Goal: Obtain resource: Download file/media

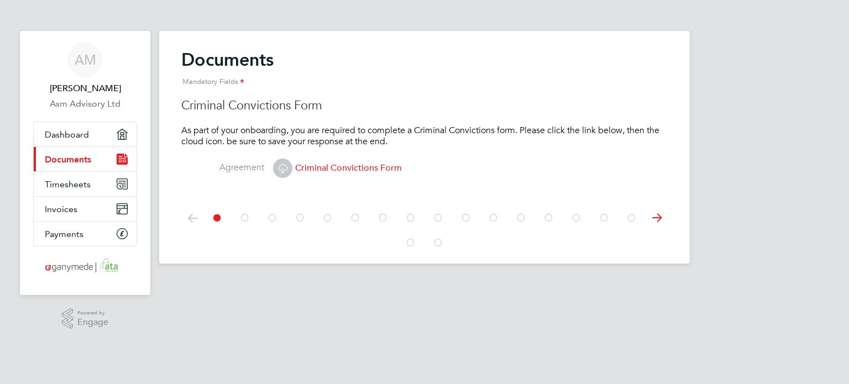
click at [658, 223] on icon at bounding box center [656, 218] width 22 height 25
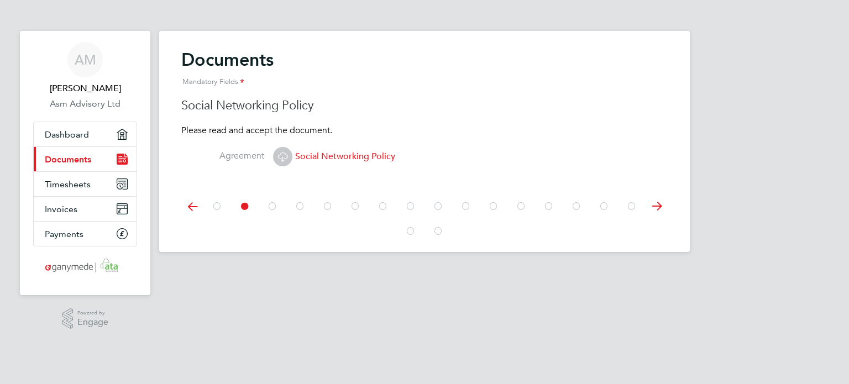
drag, startPoint x: 657, startPoint y: 220, endPoint x: 660, endPoint y: 212, distance: 8.7
click at [657, 219] on div at bounding box center [424, 205] width 486 height 49
click at [661, 210] on icon at bounding box center [656, 206] width 22 height 25
click at [660, 210] on icon at bounding box center [656, 206] width 22 height 25
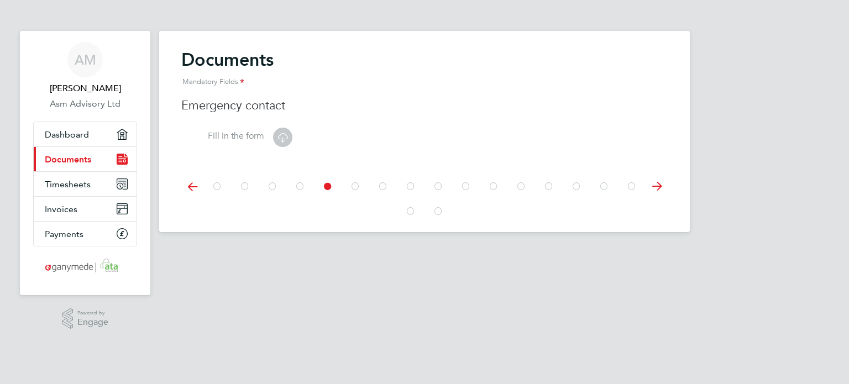
click at [660, 195] on icon at bounding box center [656, 186] width 22 height 25
click at [252, 130] on label "Fill in the form" at bounding box center [222, 136] width 83 height 12
click at [252, 134] on label "Fill in the form" at bounding box center [222, 136] width 83 height 12
click at [283, 136] on icon at bounding box center [283, 137] width 14 height 14
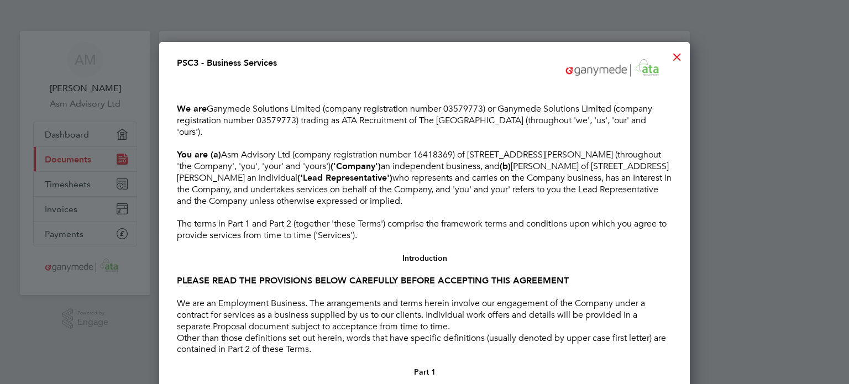
click at [677, 55] on div at bounding box center [677, 54] width 20 height 20
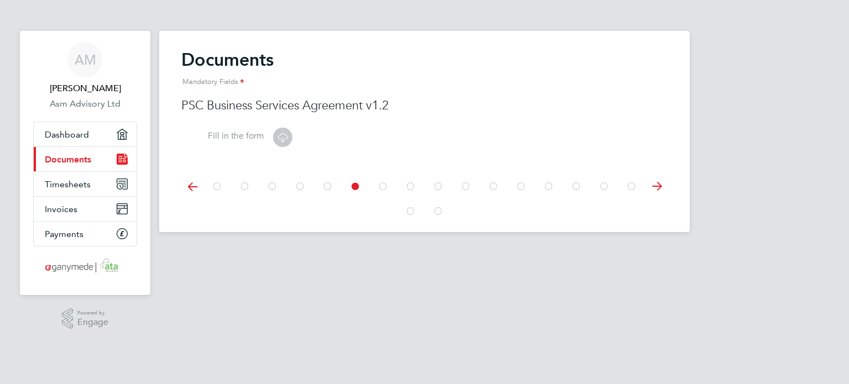
click at [659, 189] on icon at bounding box center [656, 186] width 22 height 25
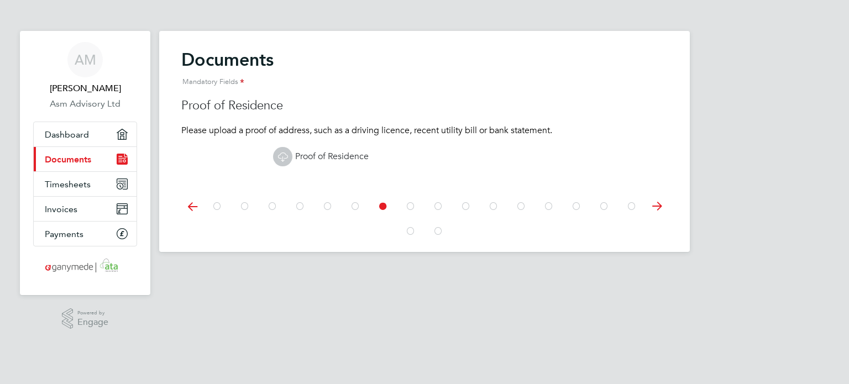
click at [655, 205] on icon at bounding box center [656, 206] width 22 height 25
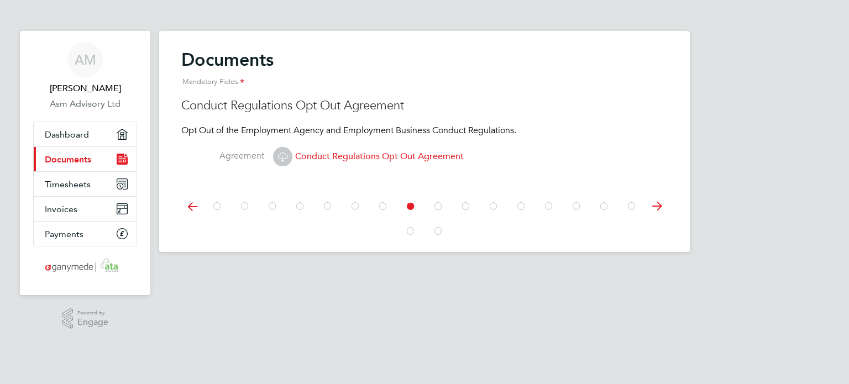
click at [655, 204] on icon at bounding box center [656, 206] width 22 height 25
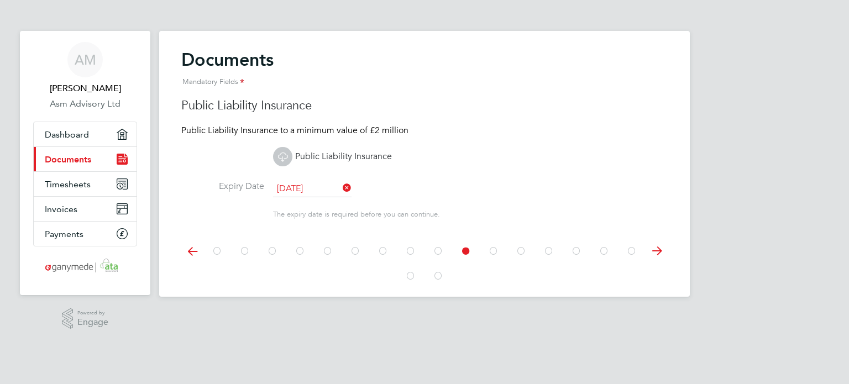
click at [659, 254] on icon at bounding box center [656, 251] width 22 height 25
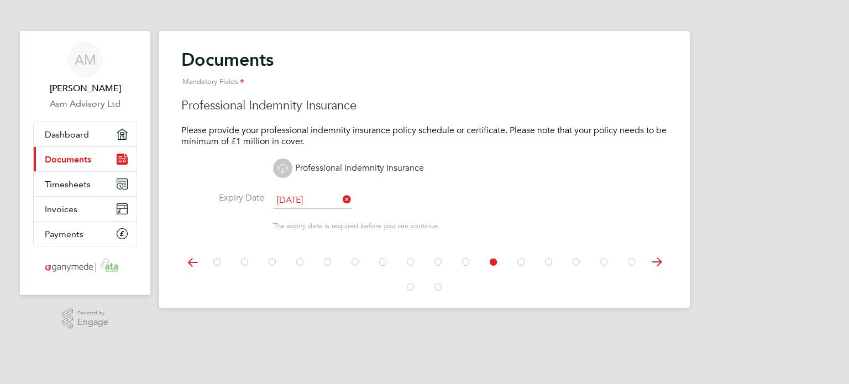
click at [658, 264] on icon at bounding box center [656, 262] width 22 height 25
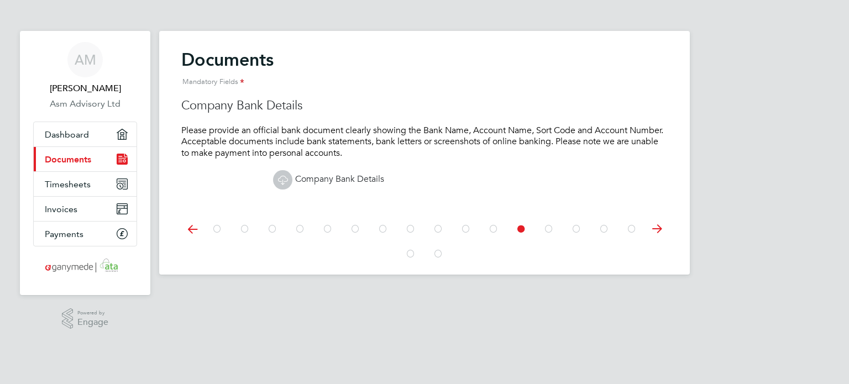
click at [661, 225] on icon at bounding box center [656, 229] width 22 height 25
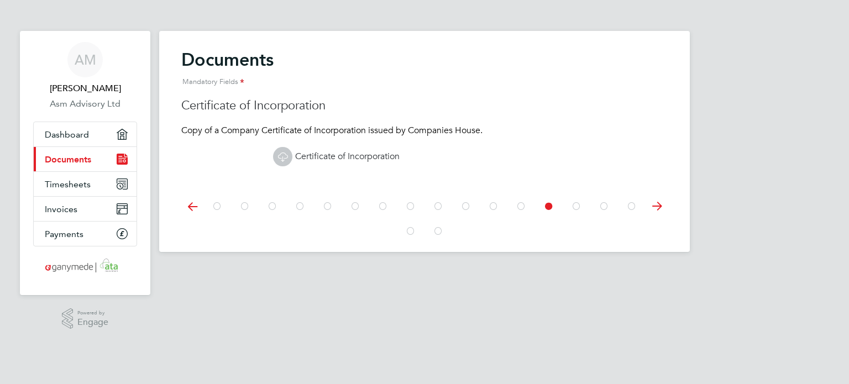
click at [661, 208] on icon at bounding box center [656, 206] width 22 height 25
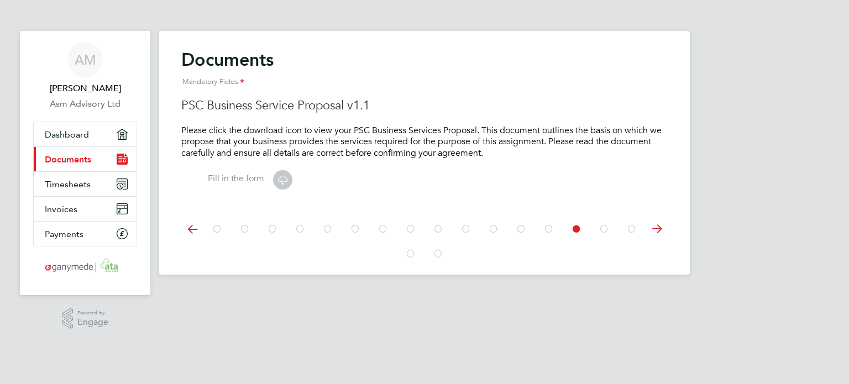
click at [281, 178] on icon at bounding box center [283, 180] width 14 height 14
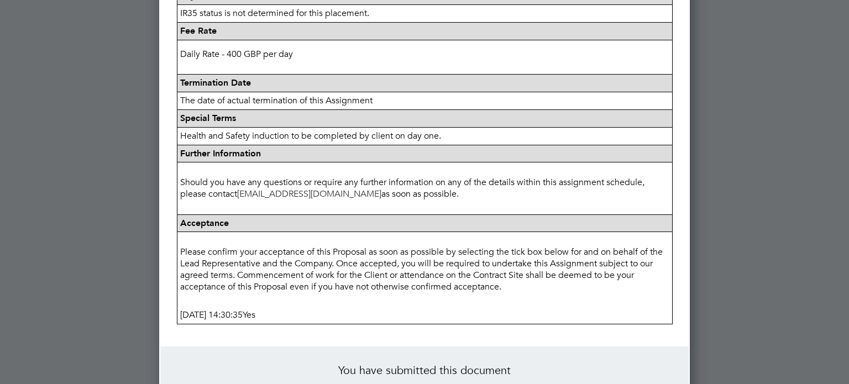
scroll to position [603, 0]
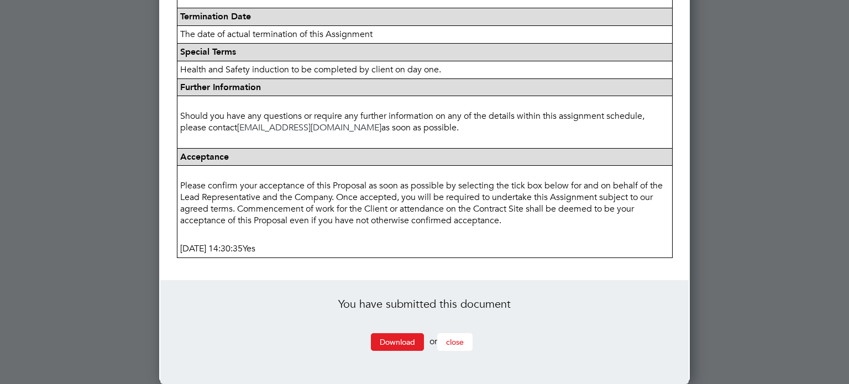
click at [462, 341] on span "close" at bounding box center [455, 342] width 18 height 10
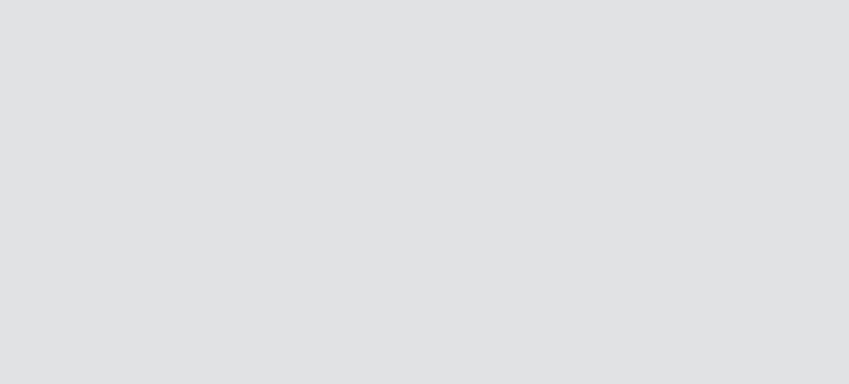
scroll to position [0, 0]
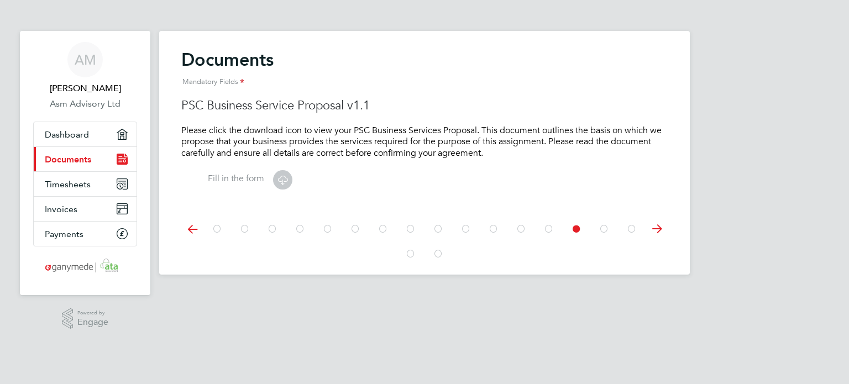
click at [658, 228] on icon at bounding box center [656, 229] width 22 height 25
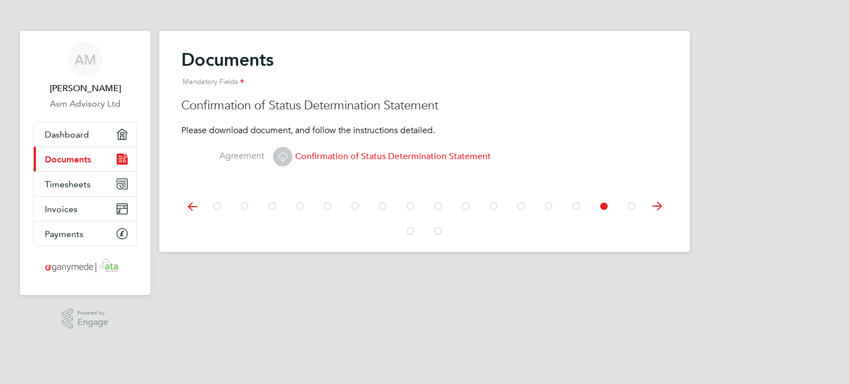
click at [660, 211] on icon at bounding box center [656, 206] width 22 height 25
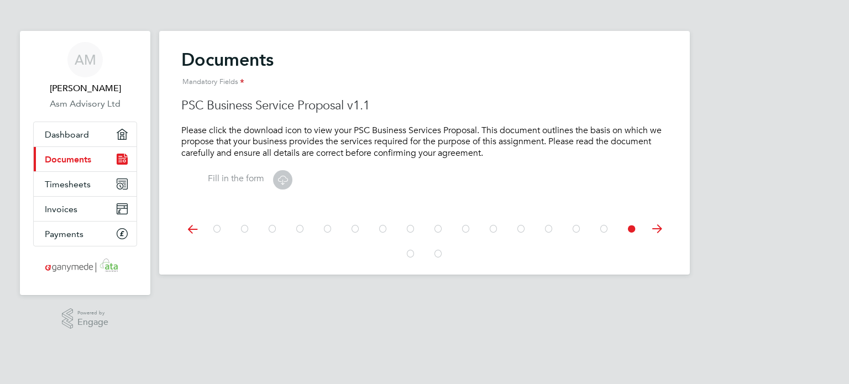
click at [277, 178] on icon at bounding box center [283, 180] width 14 height 14
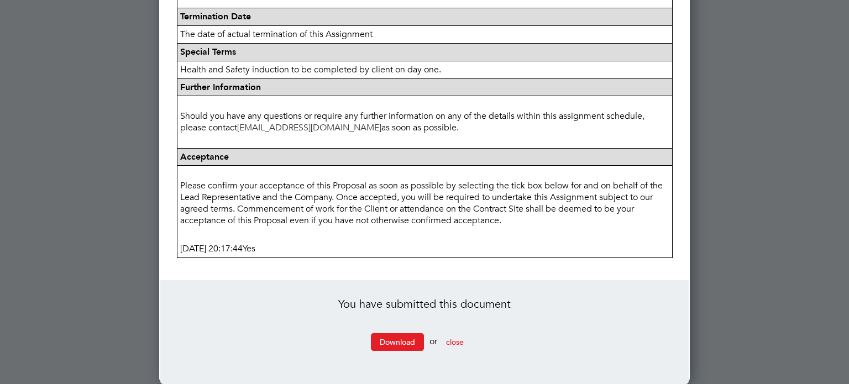
scroll to position [601, 0]
click at [459, 339] on span "close" at bounding box center [455, 342] width 18 height 10
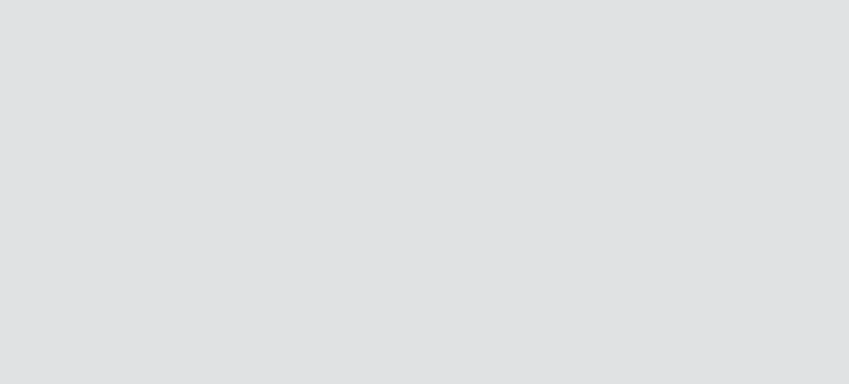
scroll to position [0, 0]
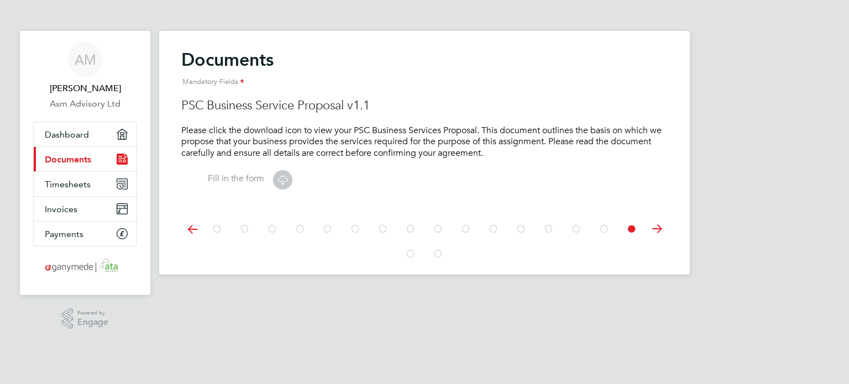
click at [656, 225] on icon at bounding box center [656, 229] width 22 height 25
click at [289, 178] on icon at bounding box center [283, 180] width 14 height 14
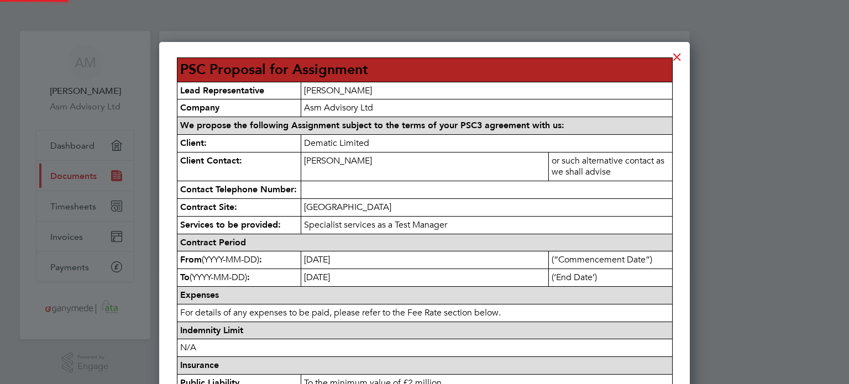
scroll to position [942, 531]
drag, startPoint x: 334, startPoint y: 265, endPoint x: 331, endPoint y: 276, distance: 11.3
click at [334, 265] on p "[DATE]" at bounding box center [424, 259] width 247 height 17
drag, startPoint x: 328, startPoint y: 283, endPoint x: 336, endPoint y: 280, distance: 9.4
click at [336, 280] on p "[DATE]" at bounding box center [424, 277] width 247 height 17
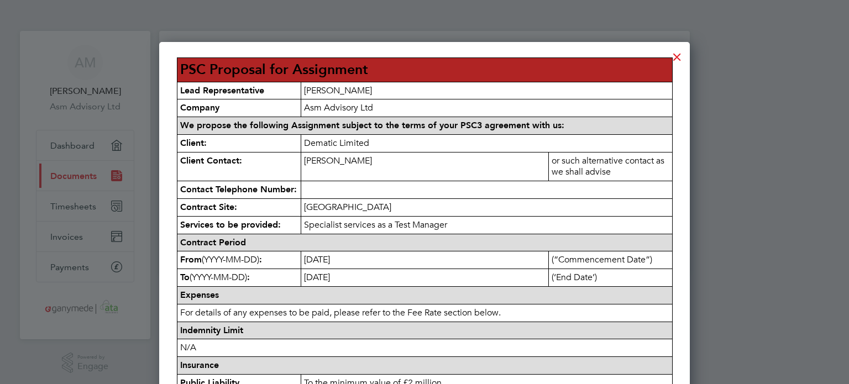
click at [492, 234] on p "Specialist services as a Test Manager" at bounding box center [486, 225] width 371 height 17
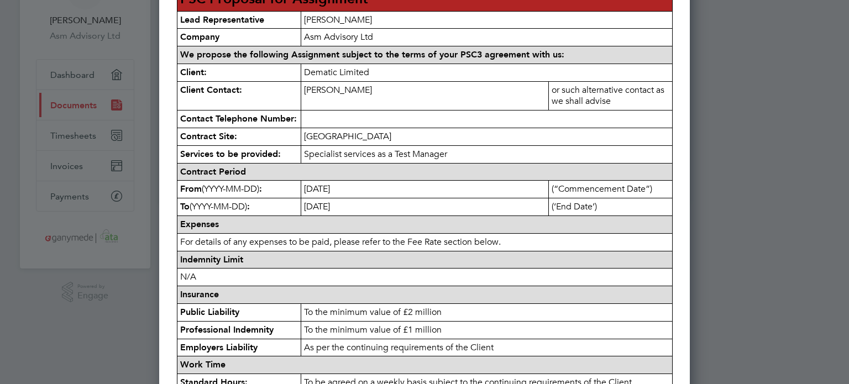
scroll to position [81, 0]
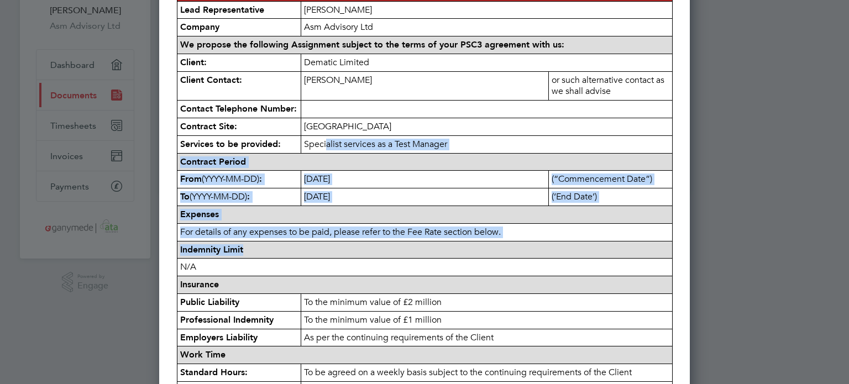
drag, startPoint x: 327, startPoint y: 149, endPoint x: 374, endPoint y: 246, distance: 107.5
click at [374, 246] on tbody "PSC Proposal for Assignment Lead Representative [PERSON_NAME] Company Asm Advis…" at bounding box center [424, 374] width 495 height 794
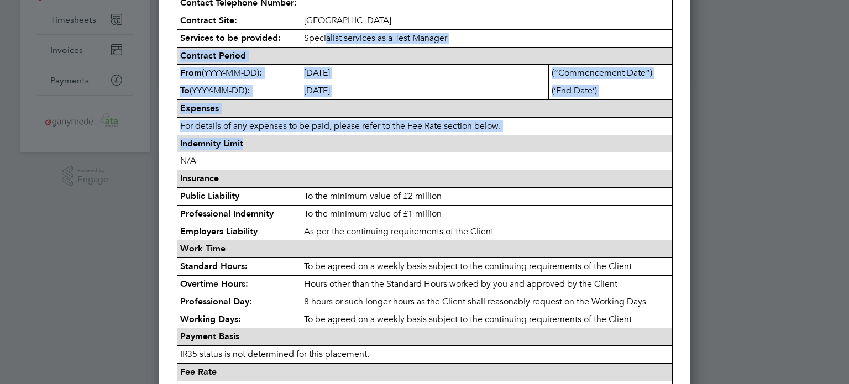
scroll to position [0, 0]
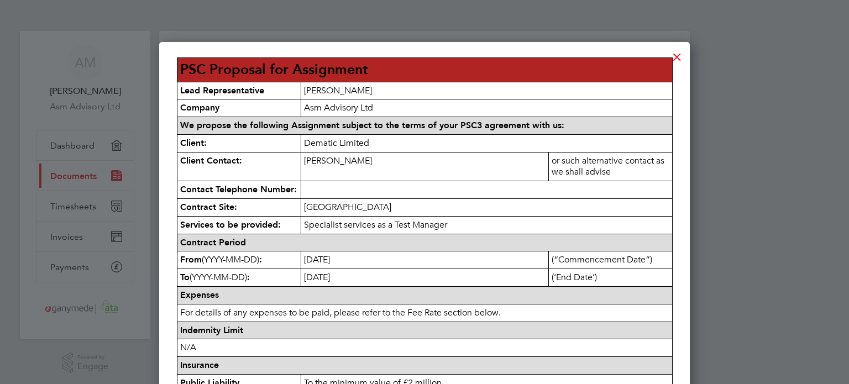
click at [442, 207] on p "[GEOGRAPHIC_DATA]" at bounding box center [486, 207] width 371 height 17
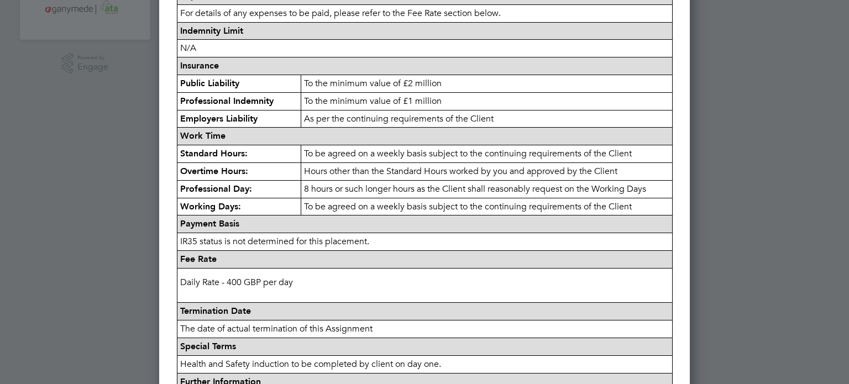
scroll to position [298, 0]
